Goal: Complete application form

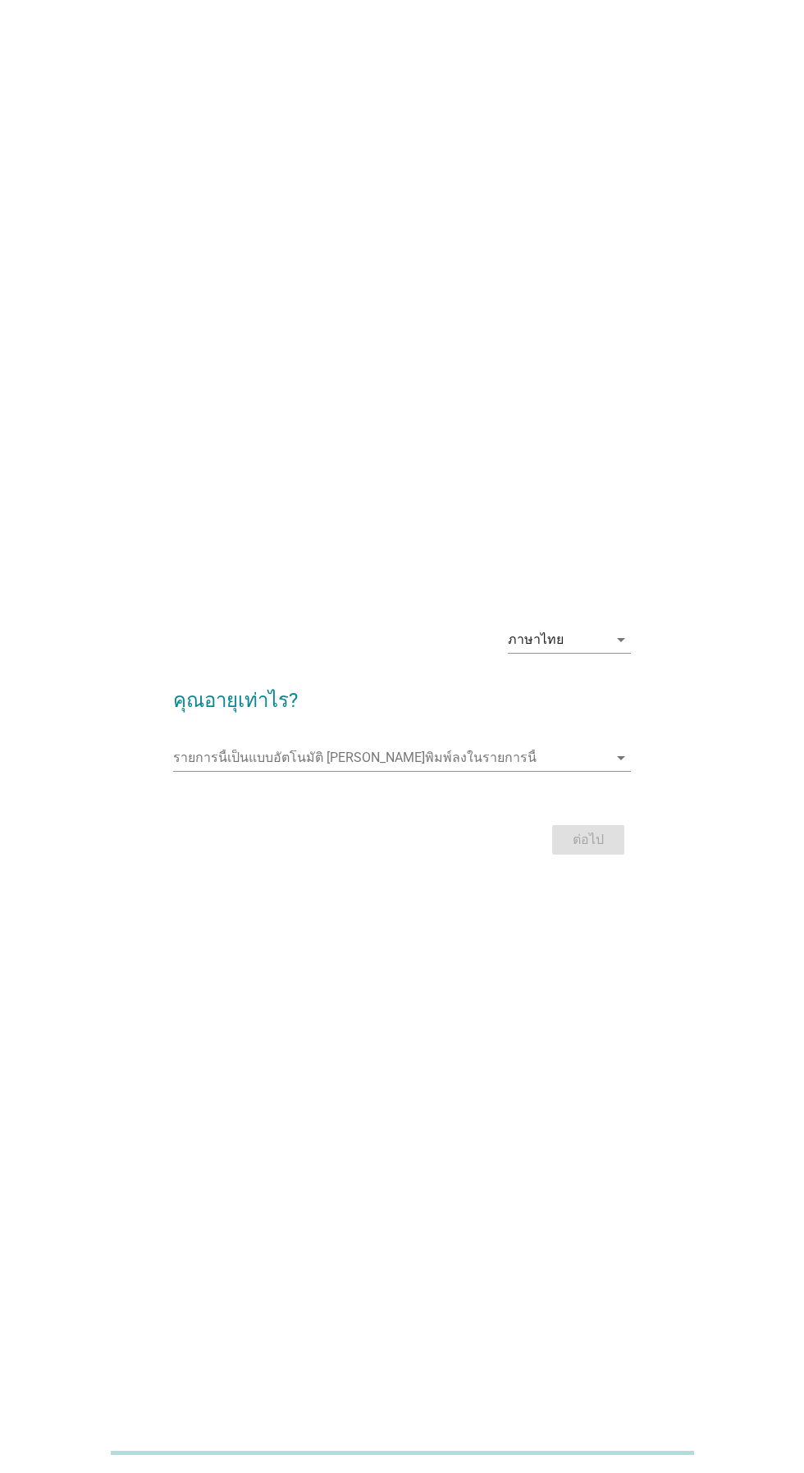
click at [224, 771] on input "รายการนี้เป็นแบบอัตโนมัติ คุณสามารถพิมพ์ลงในรายการนี้" at bounding box center [390, 758] width 434 height 26
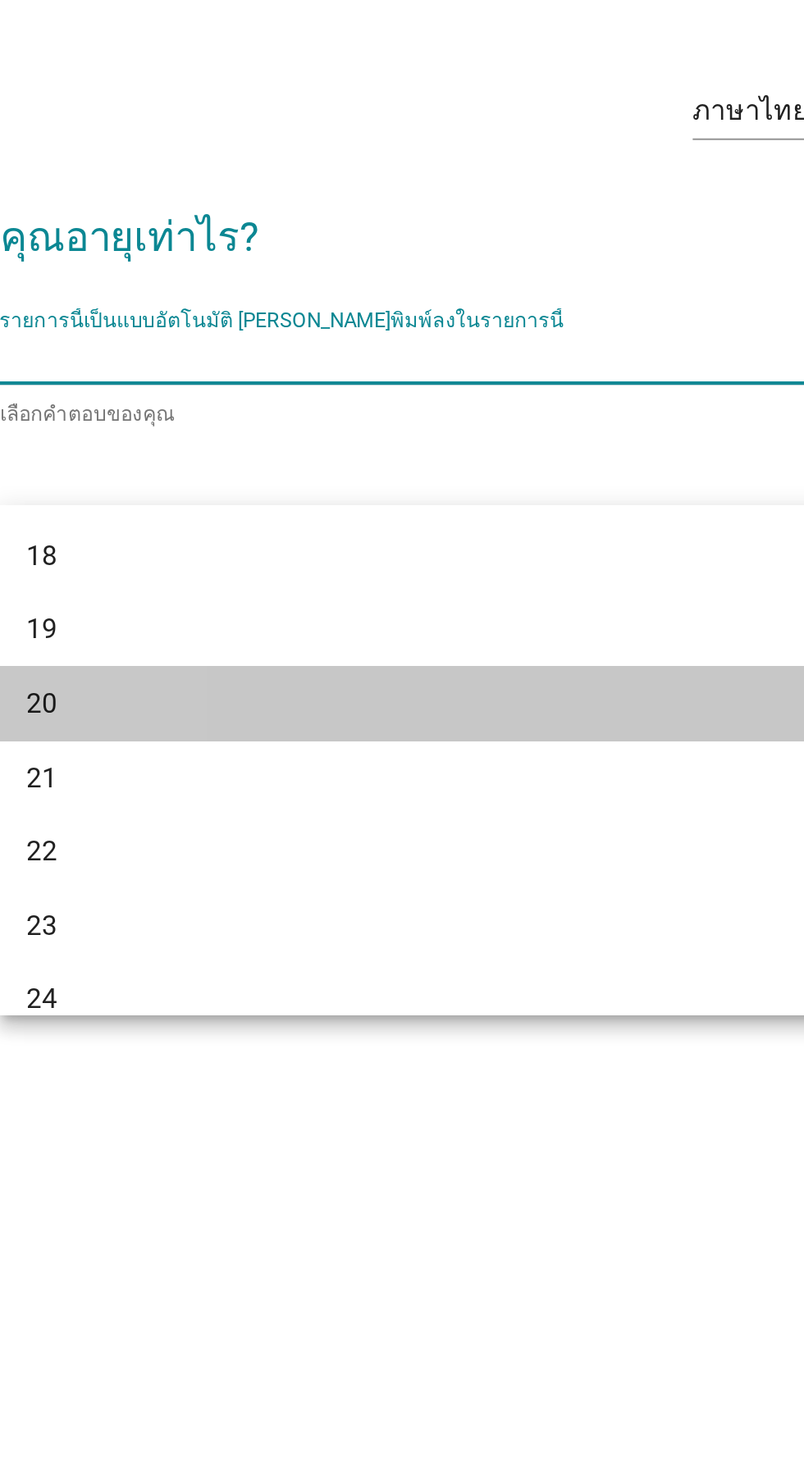
click at [205, 936] on div "20" at bounding box center [401, 924] width 457 height 36
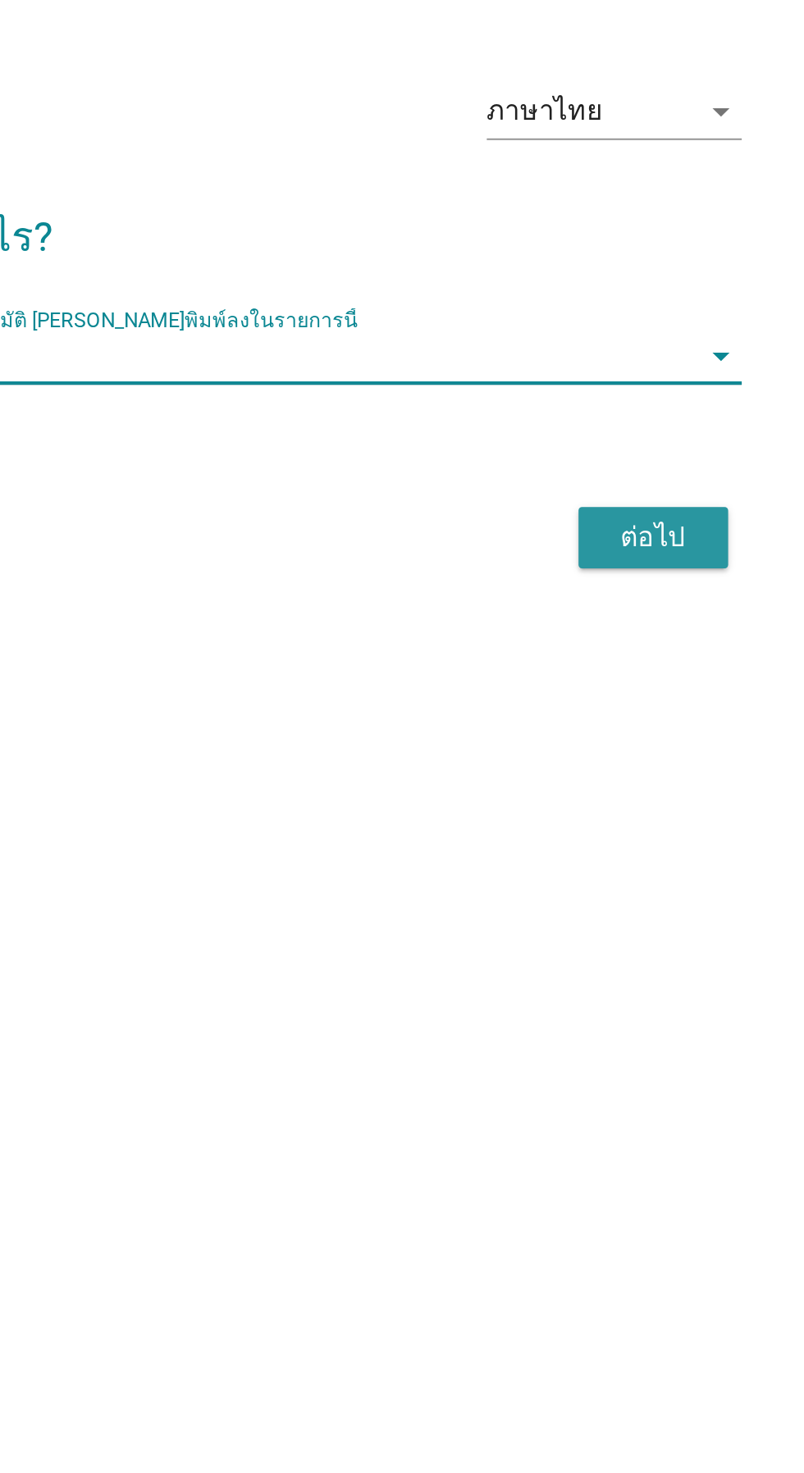
click at [574, 858] on button "ต่อไป" at bounding box center [588, 844] width 72 height 30
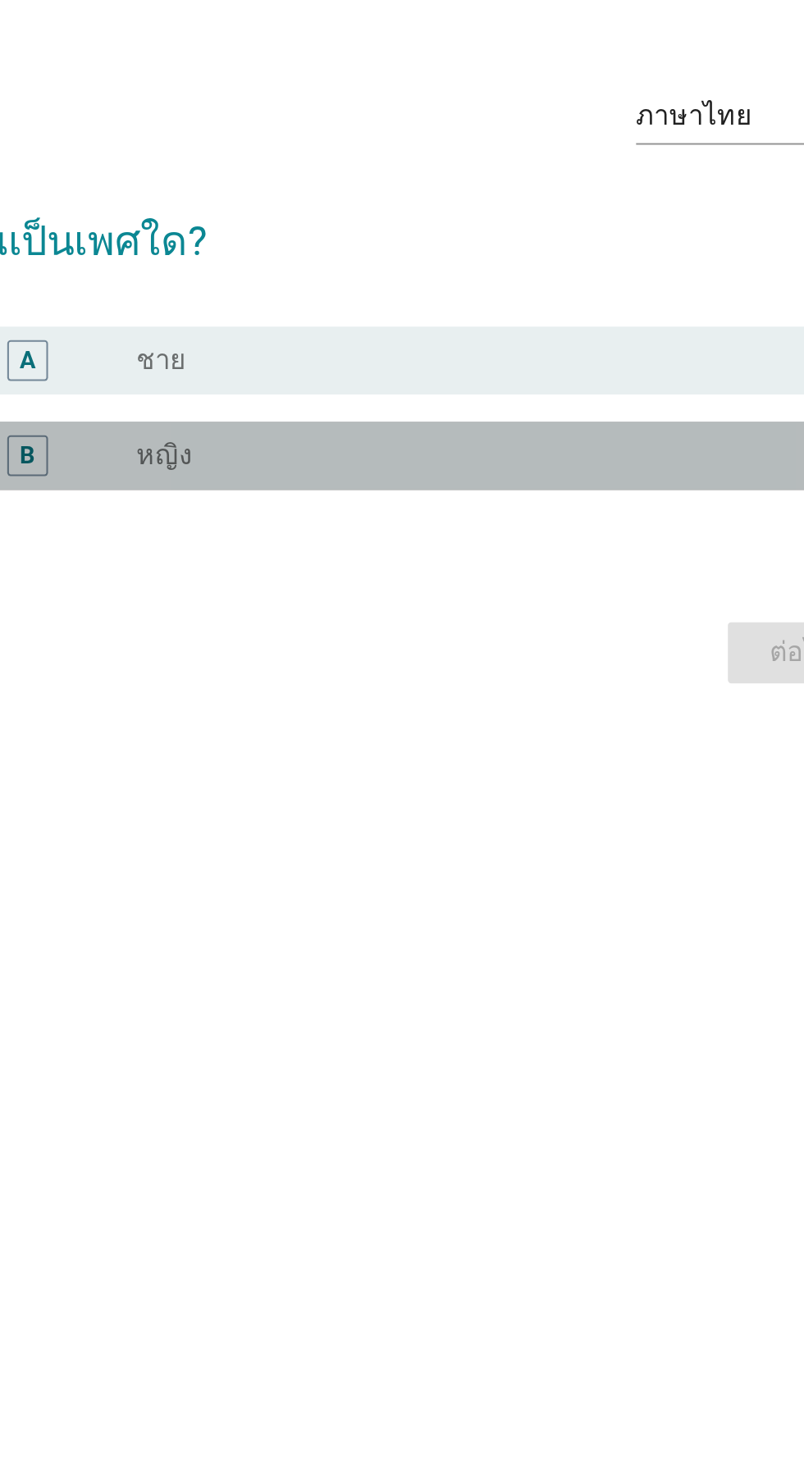
click at [270, 783] on label "หญิง" at bounding box center [280, 774] width 27 height 16
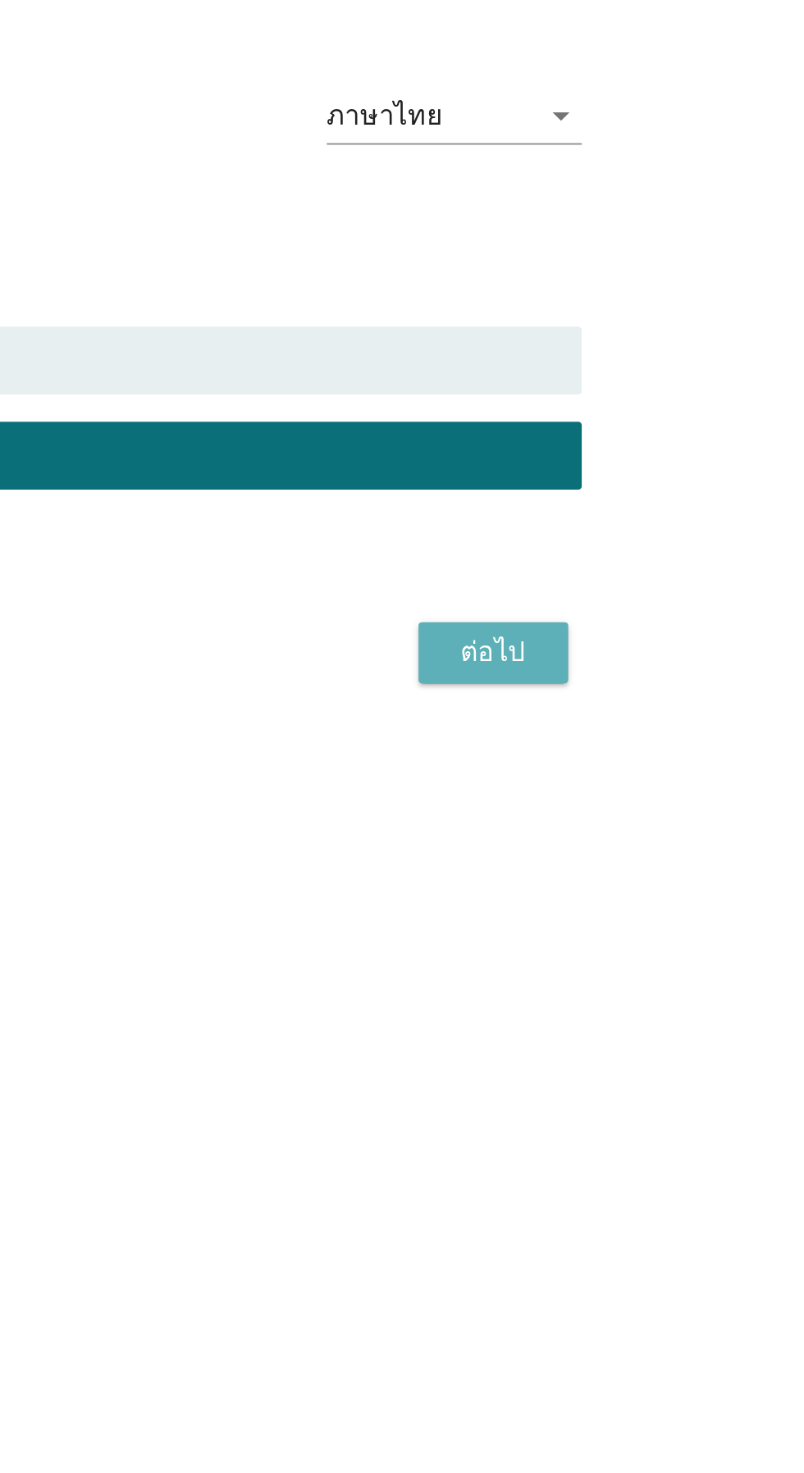
click at [583, 879] on div "ต่อไป" at bounding box center [588, 870] width 46 height 20
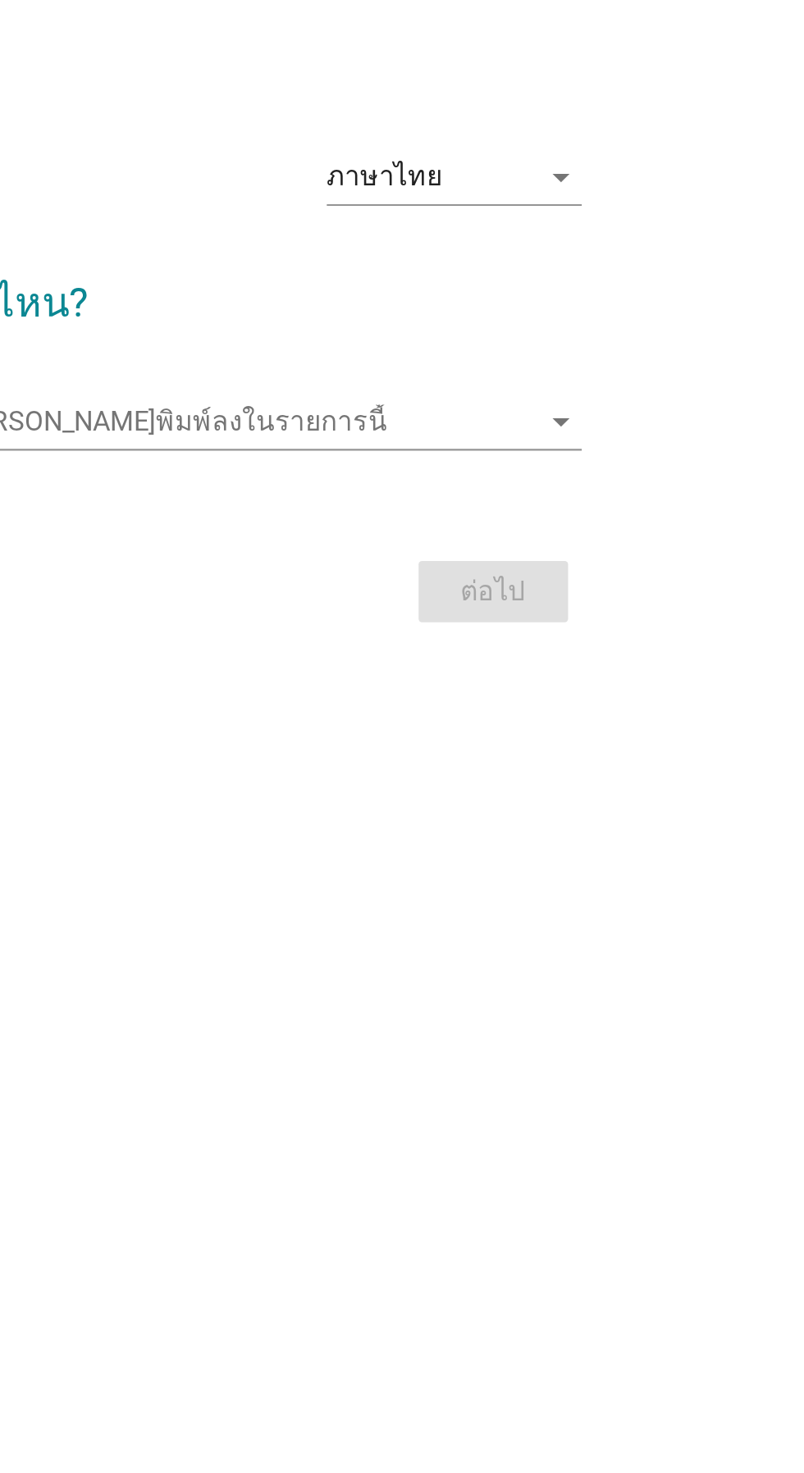
scroll to position [30, 0]
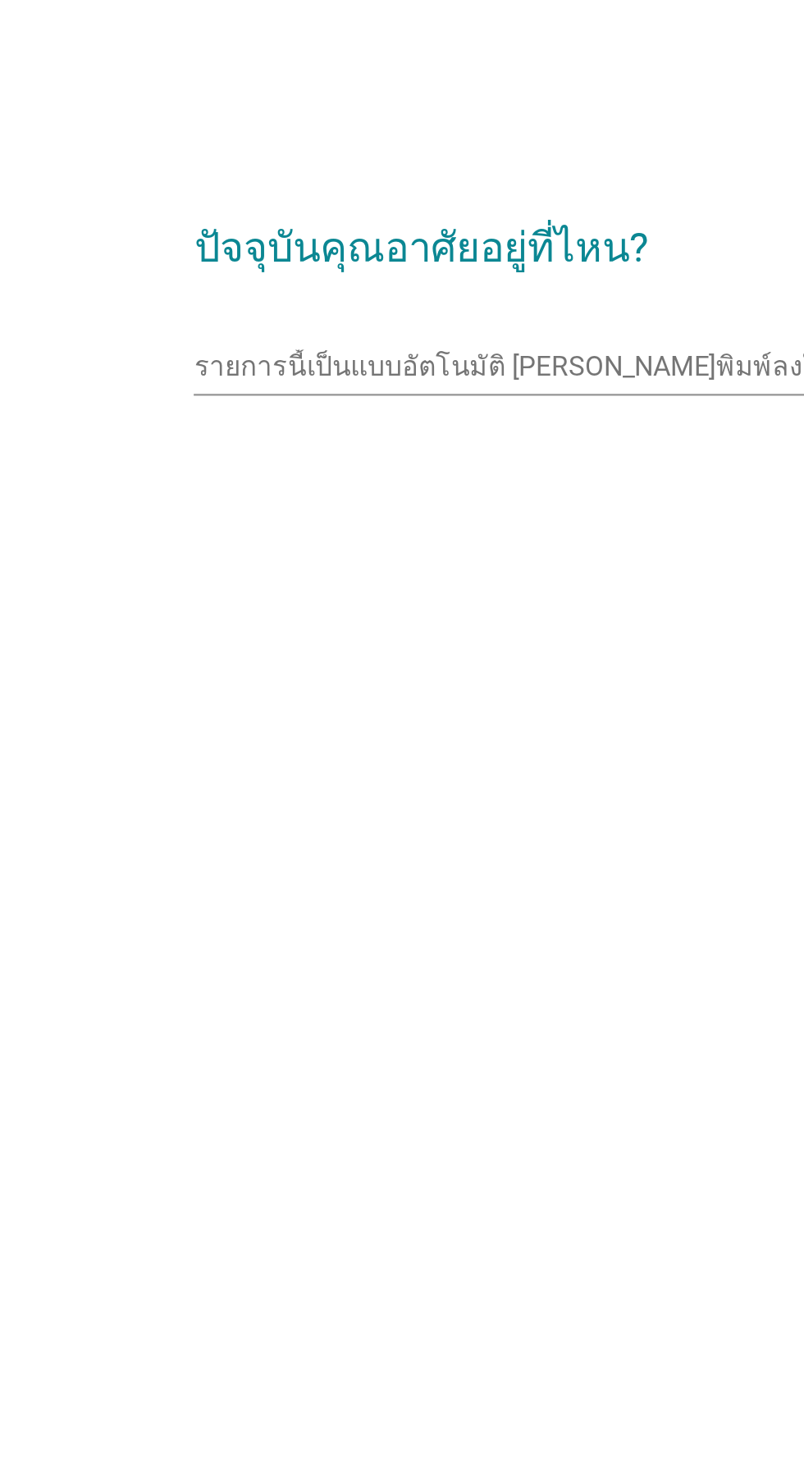
click at [198, 742] on input "รายการนี้เป็นแบบอัตโนมัติ คุณสามารถพิมพ์ลงในรายการนี้" at bounding box center [390, 728] width 434 height 26
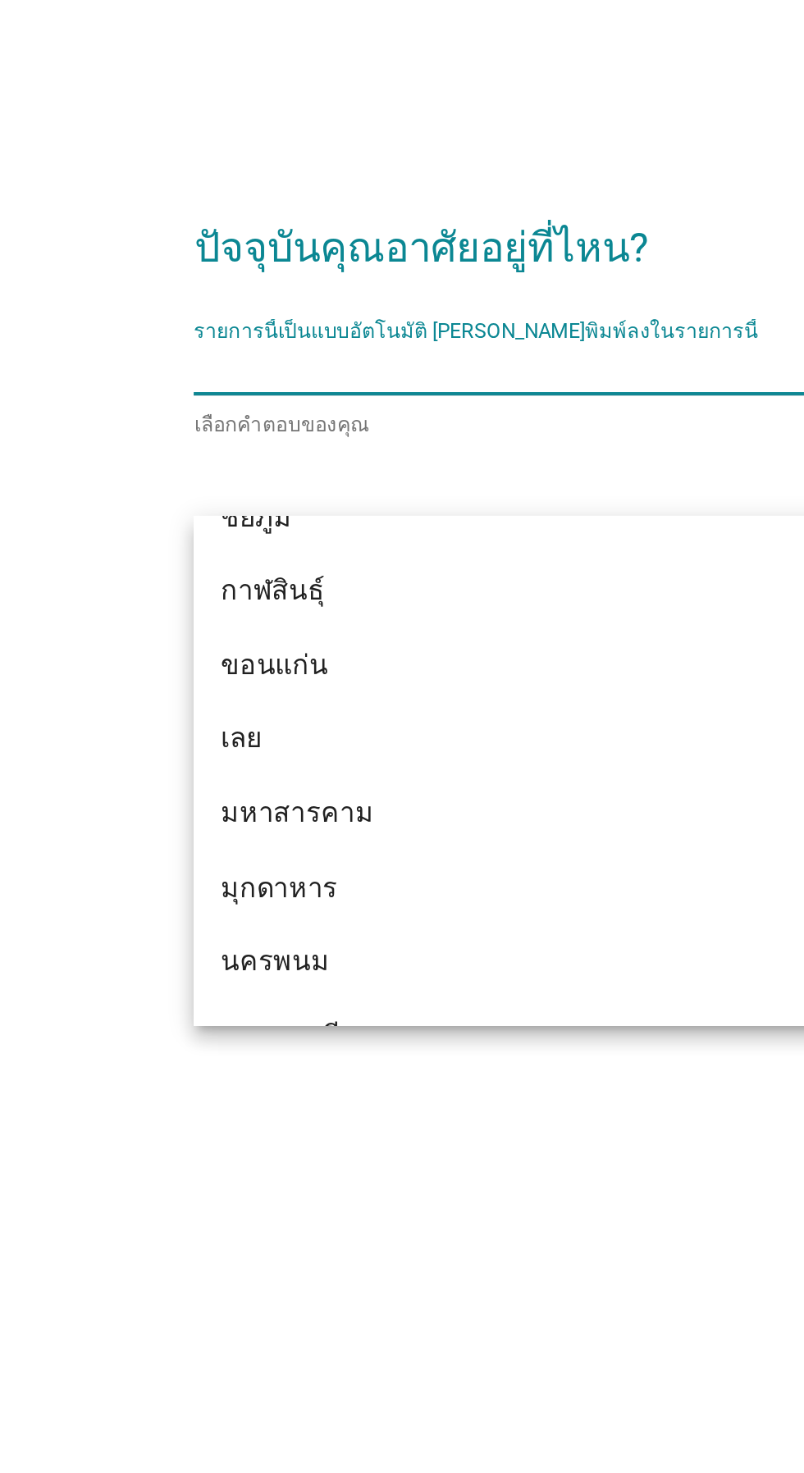
scroll to position [133, 0]
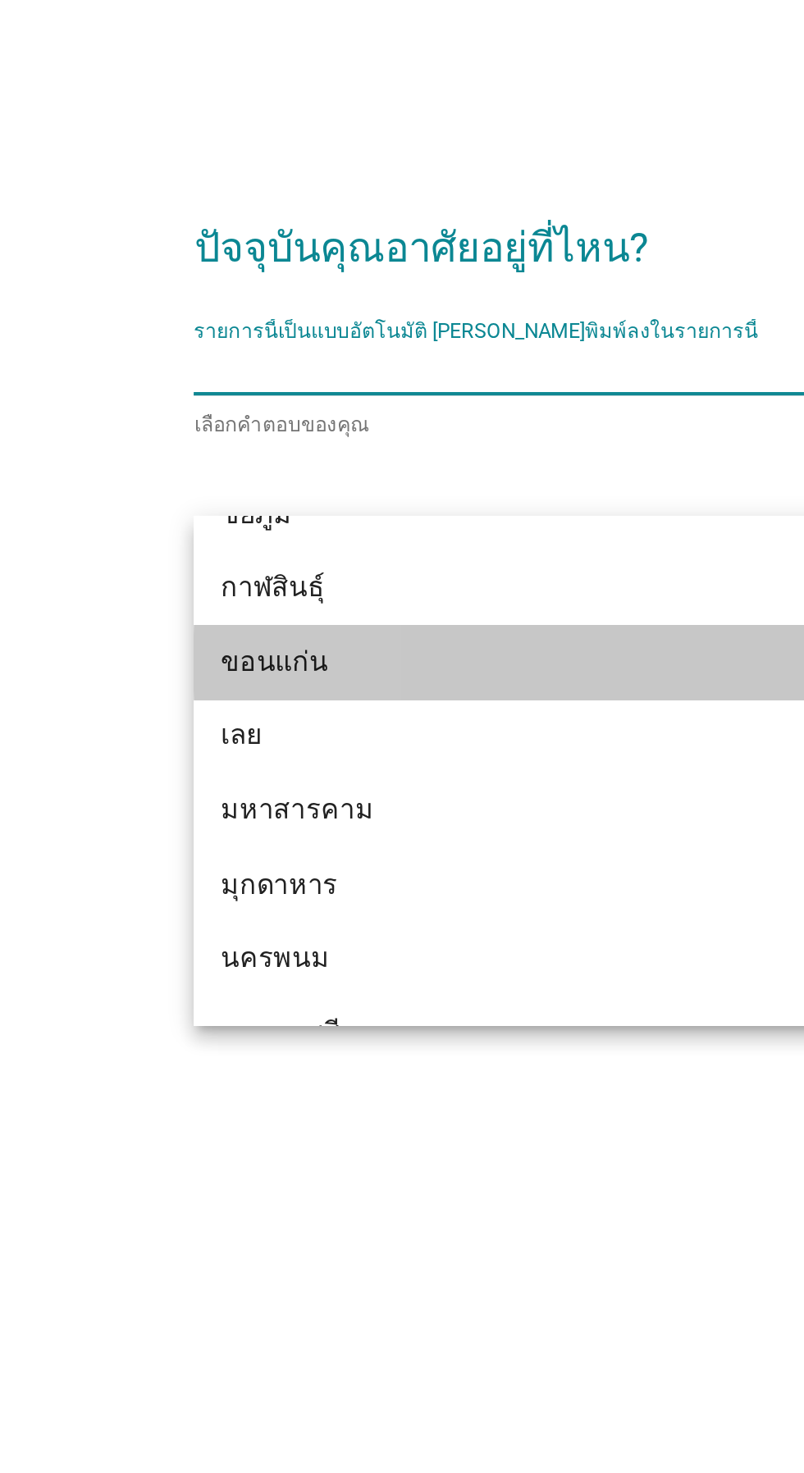
click at [186, 861] on div "ขอนแก่น" at bounding box center [383, 871] width 395 height 20
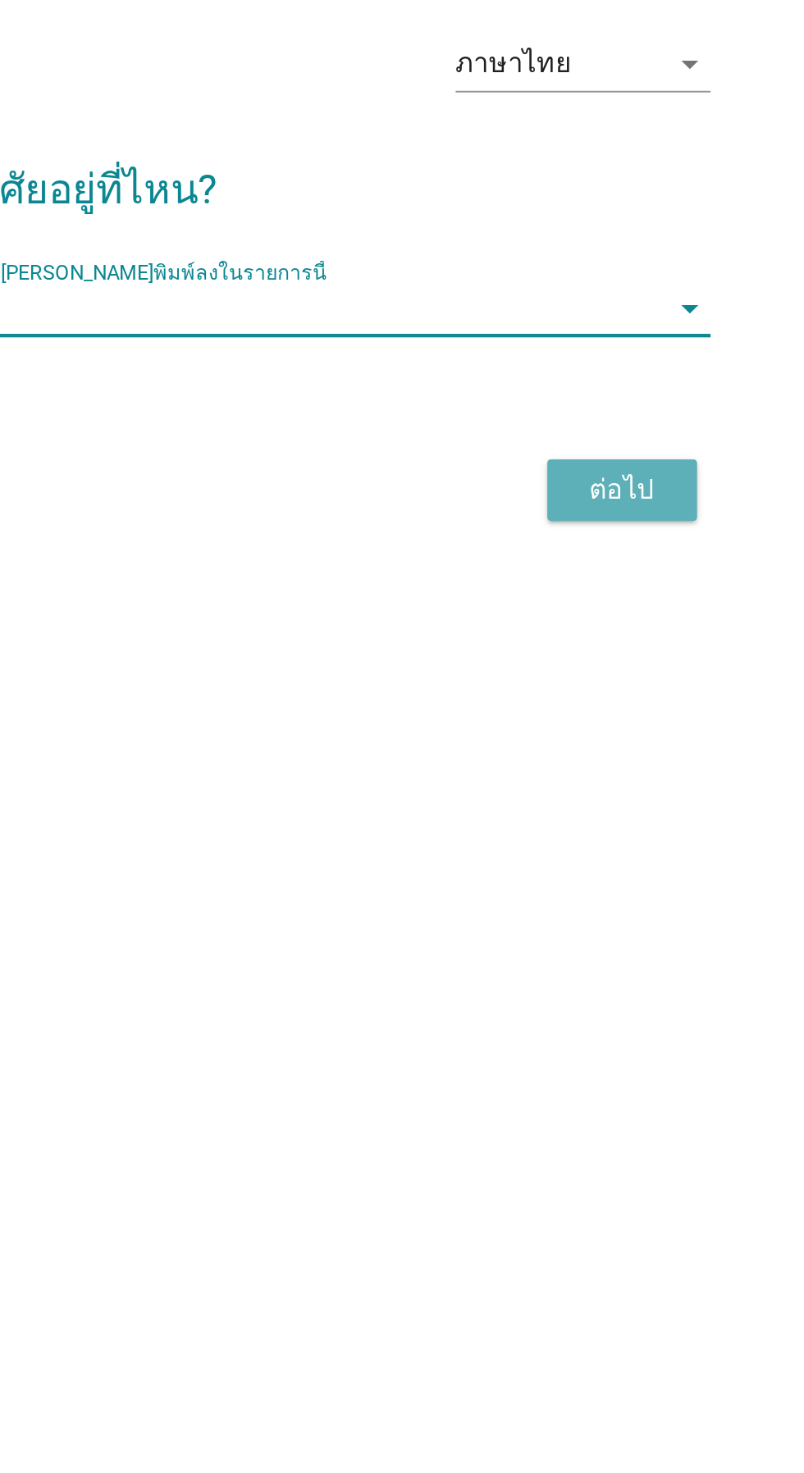
click at [595, 826] on div "ต่อไป" at bounding box center [588, 816] width 46 height 20
